Goal: Complete application form: Complete application form

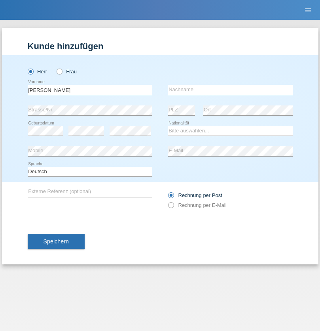
type input "Kevin"
click at [230, 89] on input "text" at bounding box center [230, 90] width 125 height 10
type input "Ferhati"
select select "DE"
select select "C"
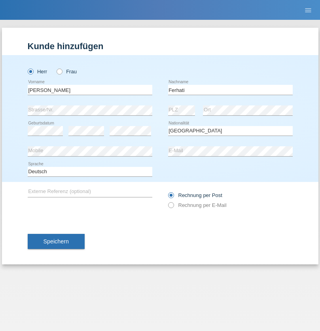
select select "14"
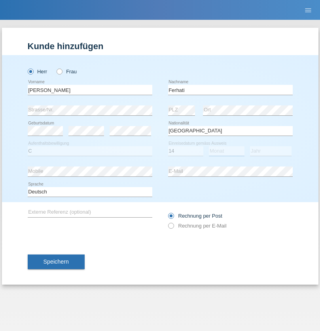
select select "02"
select select "2021"
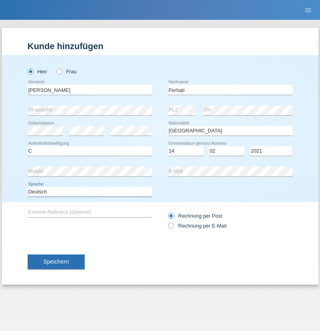
select select "en"
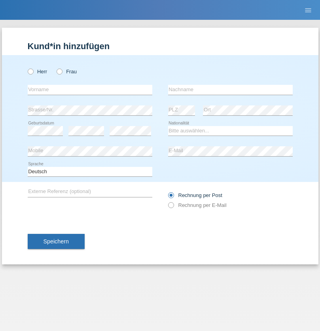
radio input "true"
click at [90, 89] on input "text" at bounding box center [90, 90] width 125 height 10
type input "Marie"
click at [230, 89] on input "text" at bounding box center [230, 90] width 125 height 10
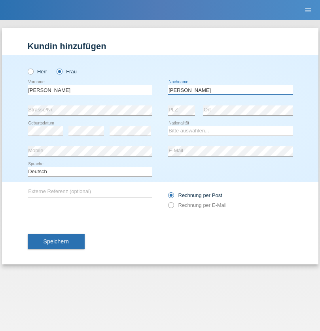
type input "[PERSON_NAME]"
select select "CH"
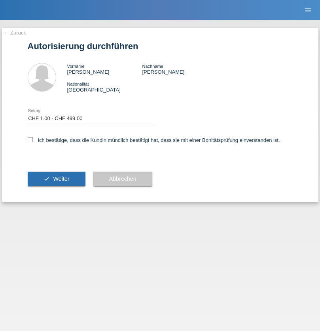
select select "1"
checkbox input "true"
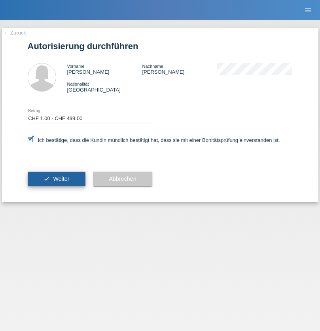
click at [56, 179] on span "Weiter" at bounding box center [61, 178] width 16 height 6
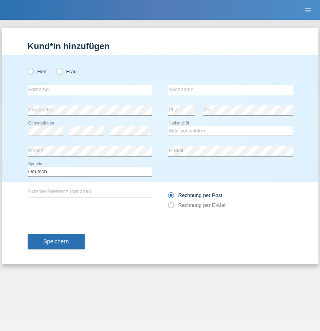
radio input "true"
click at [90, 89] on input "text" at bounding box center [90, 90] width 125 height 10
type input "Mansha"
click at [230, 89] on input "text" at bounding box center [230, 90] width 125 height 10
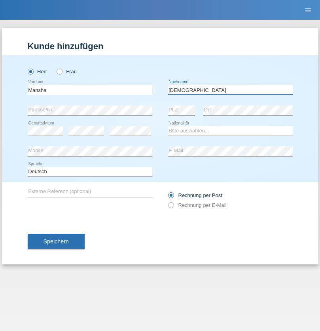
type input "[DEMOGRAPHIC_DATA]"
select select "PK"
select select "C"
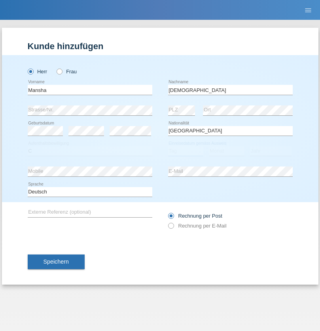
select select "20"
select select "08"
select select "1993"
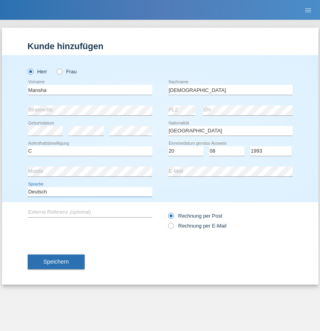
select select "en"
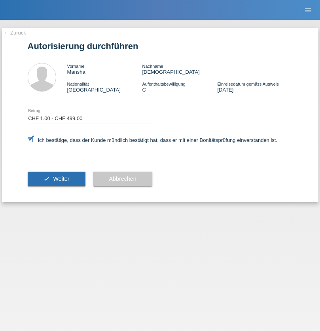
select select "1"
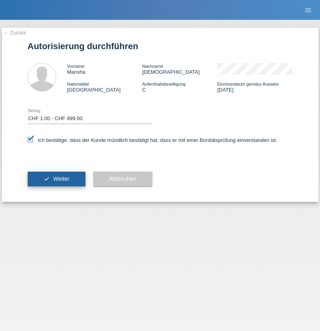
click at [56, 179] on span "Weiter" at bounding box center [61, 178] width 16 height 6
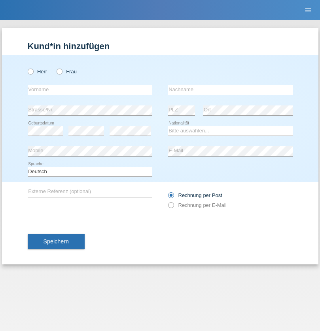
radio input "true"
click at [90, 89] on input "text" at bounding box center [90, 90] width 125 height 10
type input "firat"
click at [230, 89] on input "text" at bounding box center [230, 90] width 125 height 10
type input "kara"
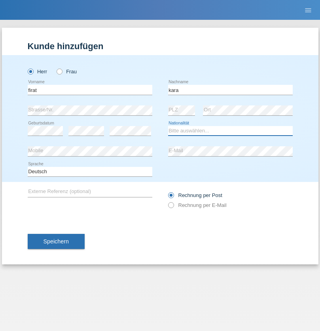
select select "CH"
radio input "true"
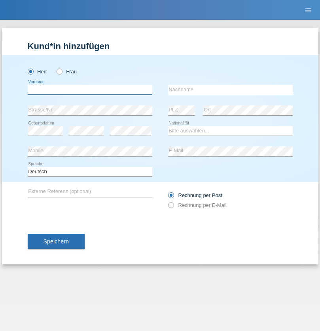
click at [90, 89] on input "text" at bounding box center [90, 90] width 125 height 10
type input "Bogdan"
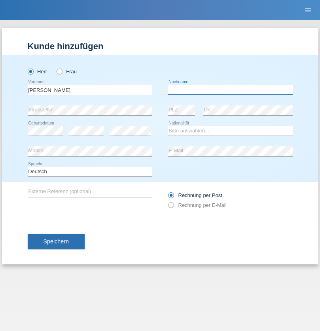
click at [230, 89] on input "text" at bounding box center [230, 90] width 125 height 10
type input "Cristian"
select select "RO"
select select "C"
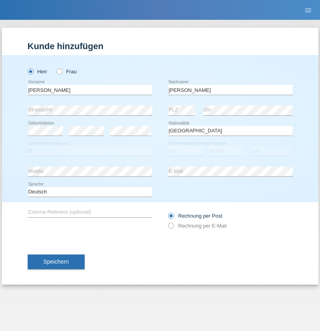
select select "11"
select select "02"
select select "2011"
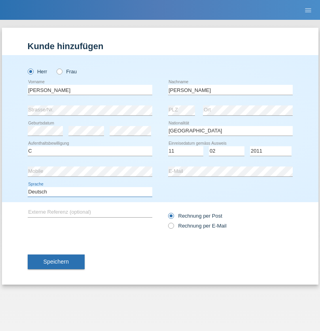
select select "en"
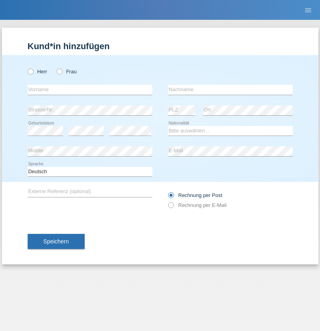
radio input "true"
click at [90, 89] on input "text" at bounding box center [90, 90] width 125 height 10
type input "[PERSON_NAME]"
click at [230, 89] on input "text" at bounding box center [230, 90] width 125 height 10
type input "Ymeri"
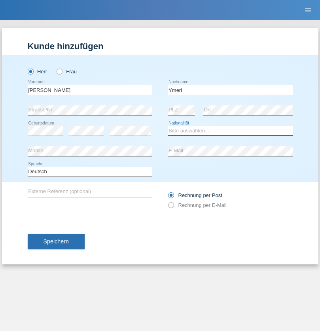
select select "XK"
select select "C"
select select "21"
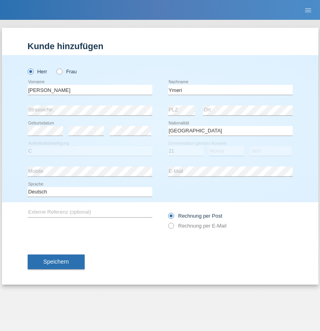
select select "03"
select select "1991"
